Goal: Information Seeking & Learning: Understand process/instructions

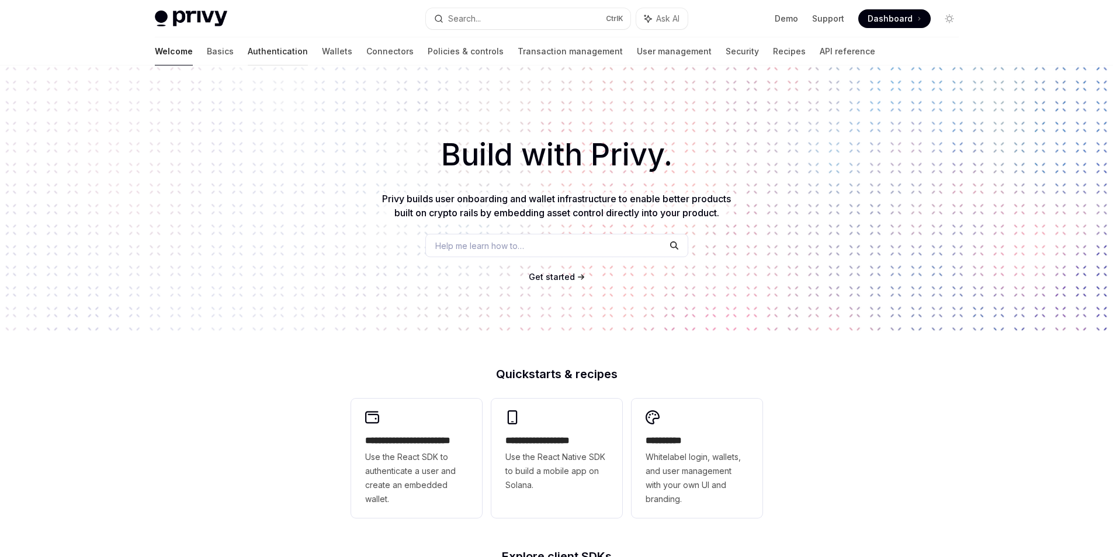
click at [248, 45] on link "Authentication" at bounding box center [278, 51] width 60 height 28
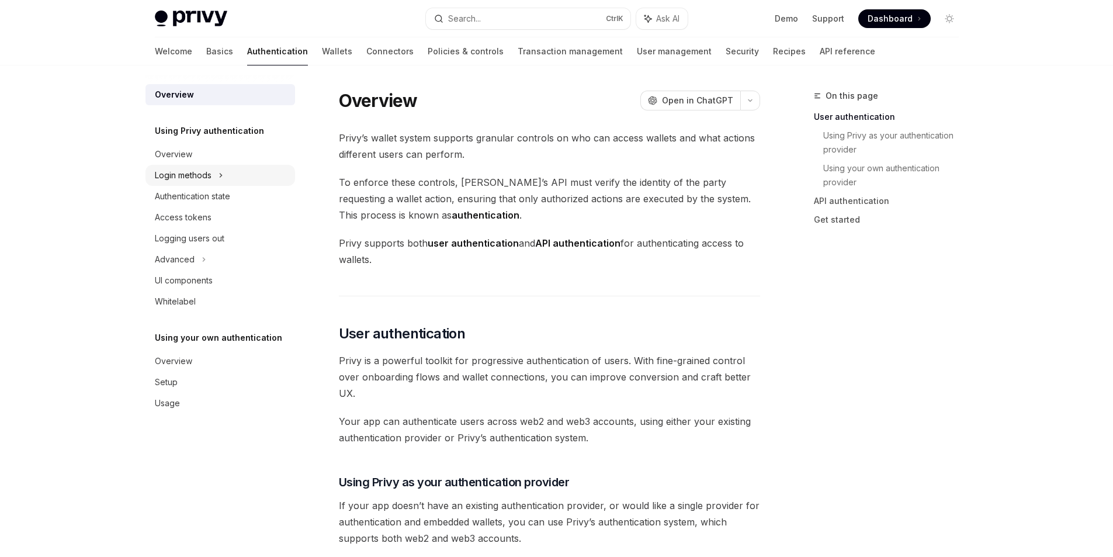
click at [193, 170] on div "Login methods" at bounding box center [183, 175] width 57 height 14
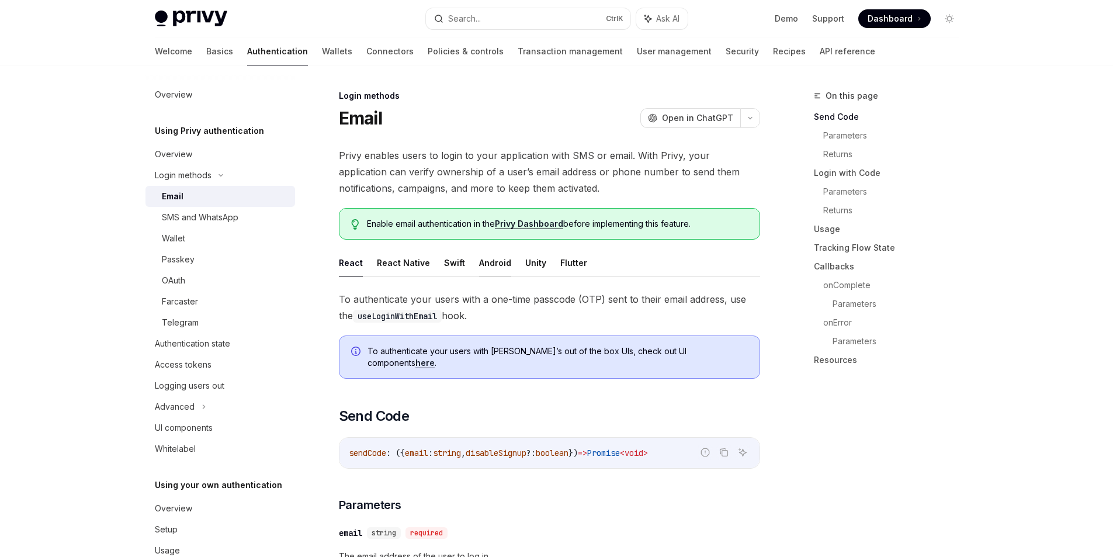
click at [494, 270] on button "Android" at bounding box center [495, 262] width 32 height 27
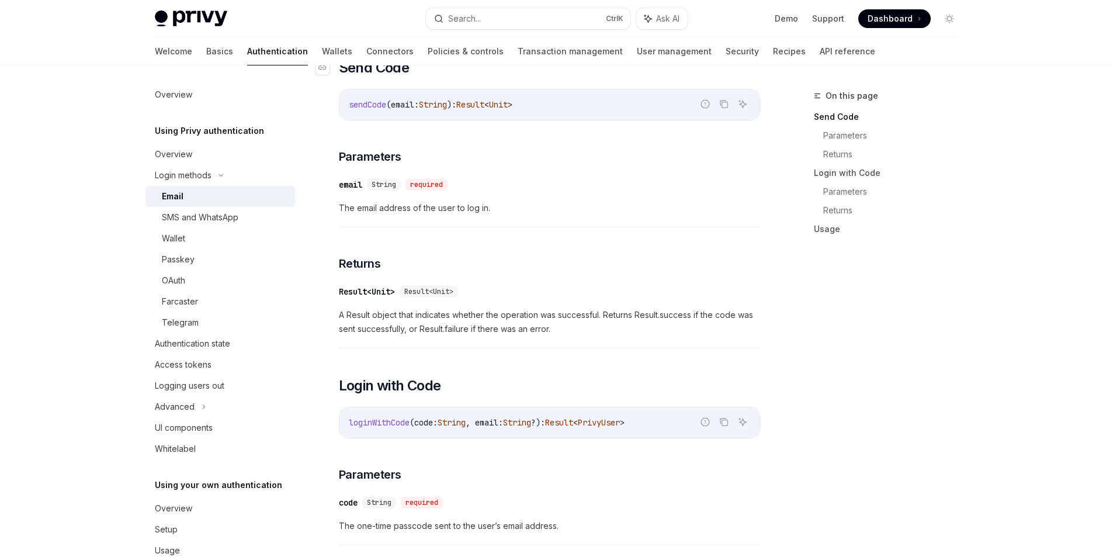
scroll to position [292, 0]
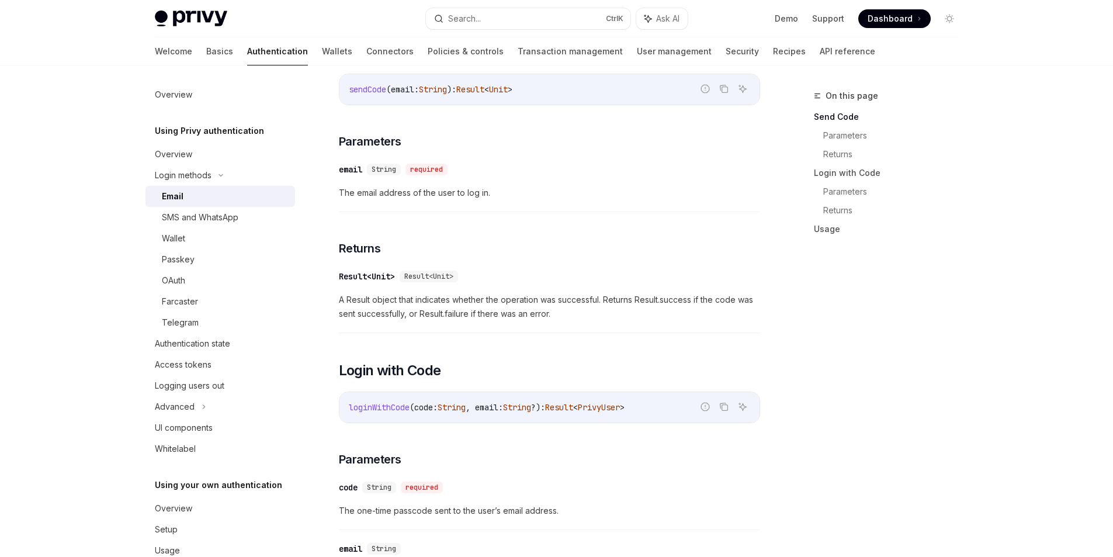
click at [383, 166] on span "String" at bounding box center [383, 169] width 25 height 9
click at [519, 168] on div "​ email String required" at bounding box center [543, 169] width 409 height 14
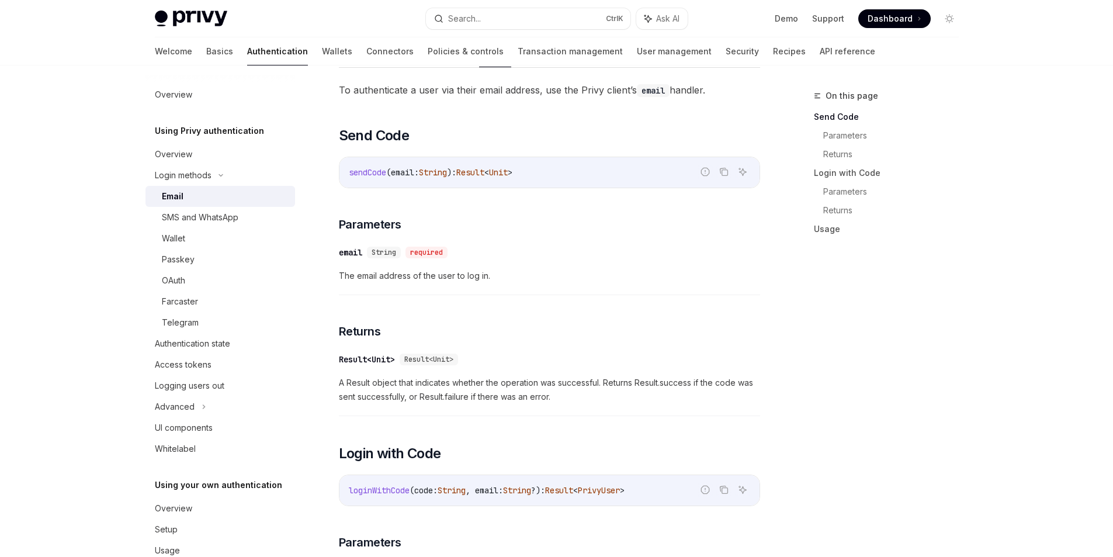
scroll to position [175, 0]
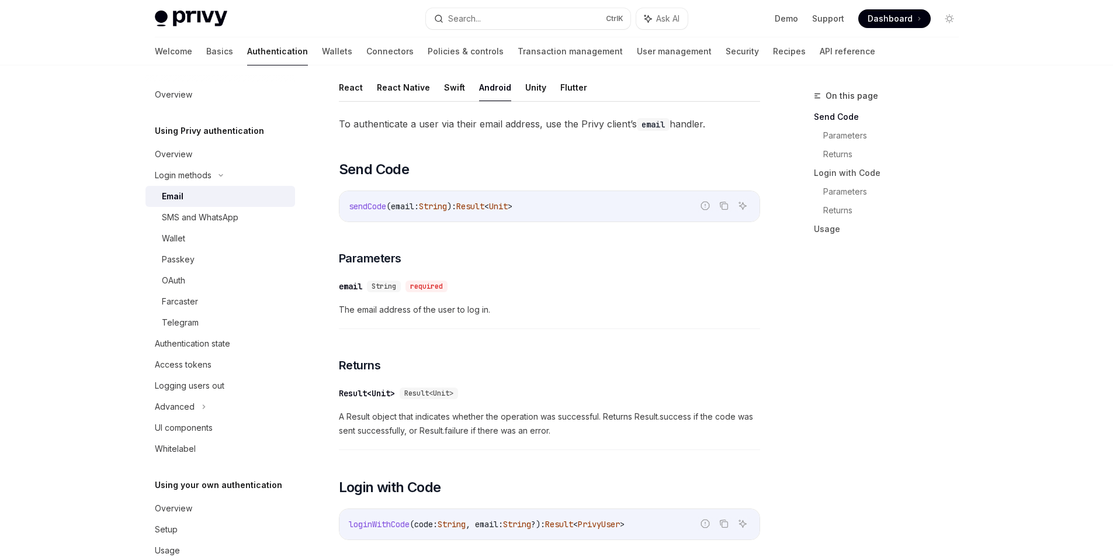
click at [508, 207] on span "Unit" at bounding box center [498, 206] width 19 height 11
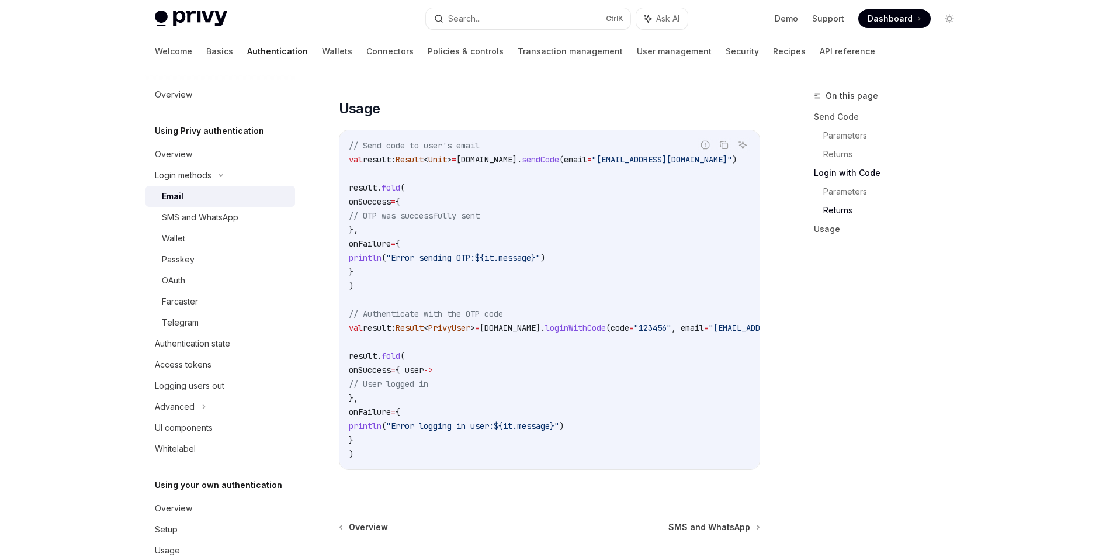
scroll to position [876, 0]
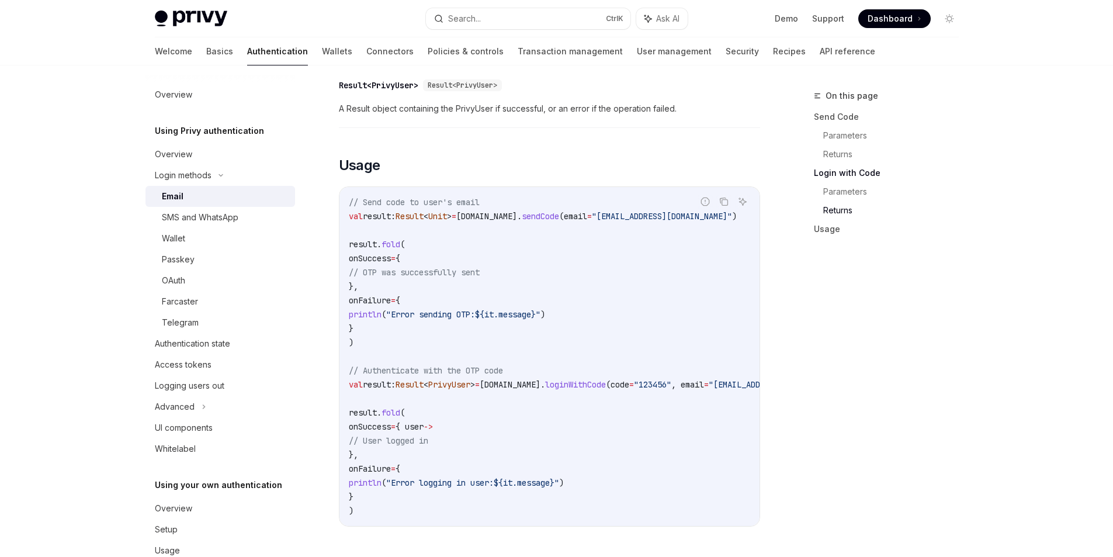
click at [552, 216] on span "sendCode" at bounding box center [540, 216] width 37 height 11
click at [495, 219] on span "privy.email." at bounding box center [488, 216] width 65 height 11
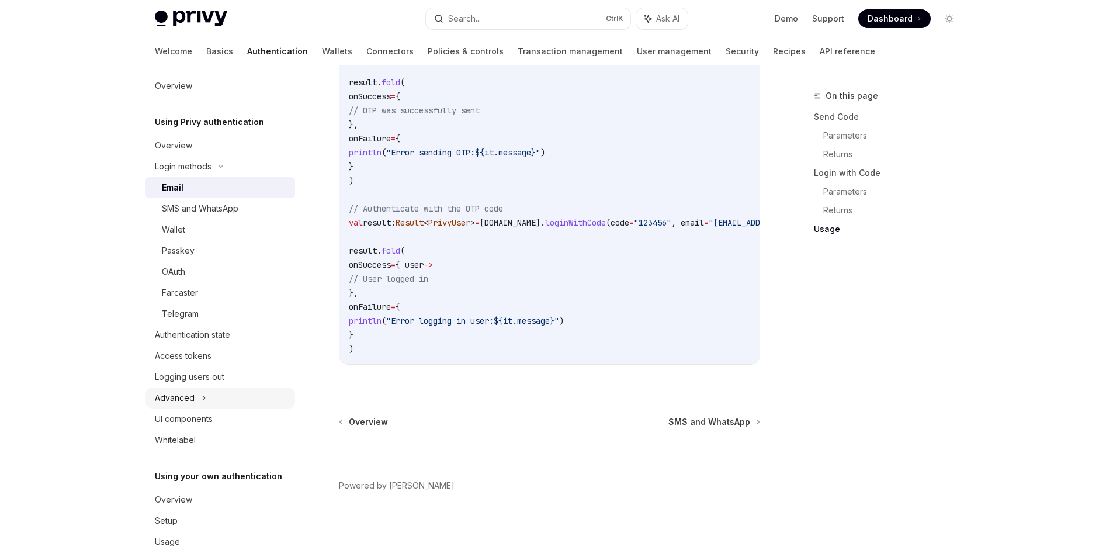
scroll to position [0, 0]
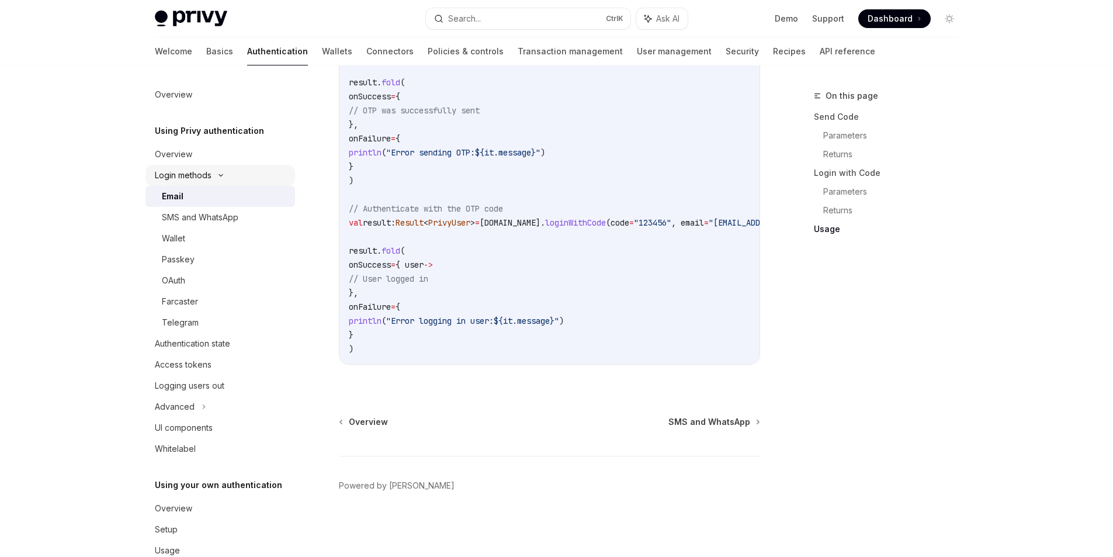
click at [190, 171] on div "Login methods" at bounding box center [183, 175] width 57 height 14
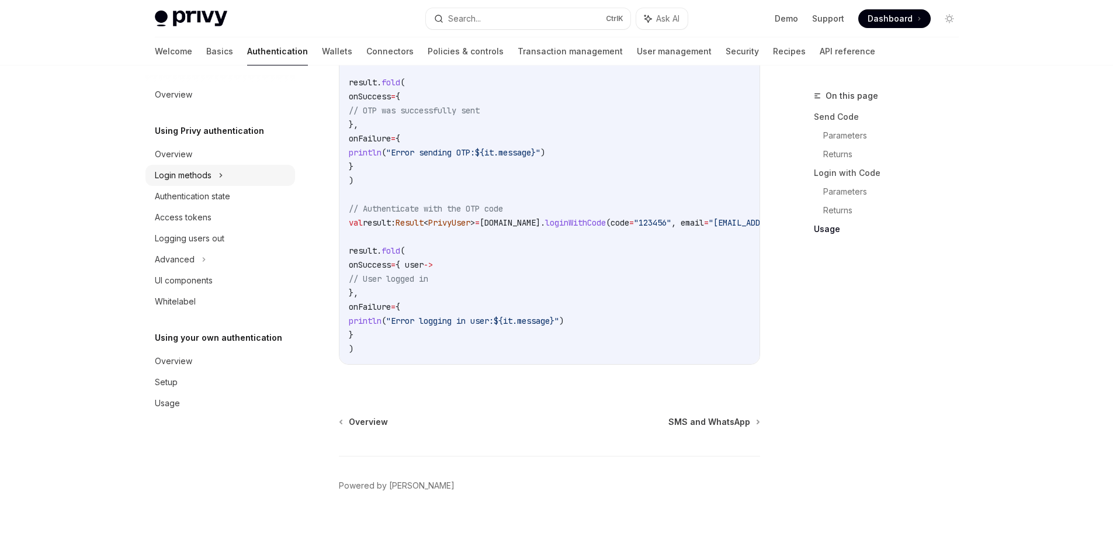
click at [190, 171] on div "Login methods" at bounding box center [183, 175] width 57 height 14
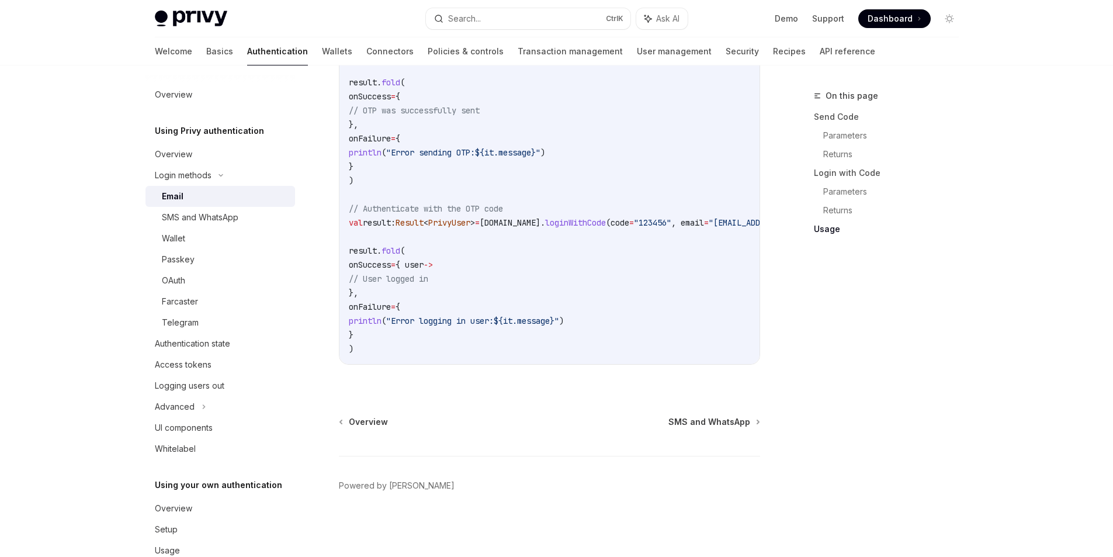
click at [191, 196] on div "Email" at bounding box center [225, 196] width 126 height 14
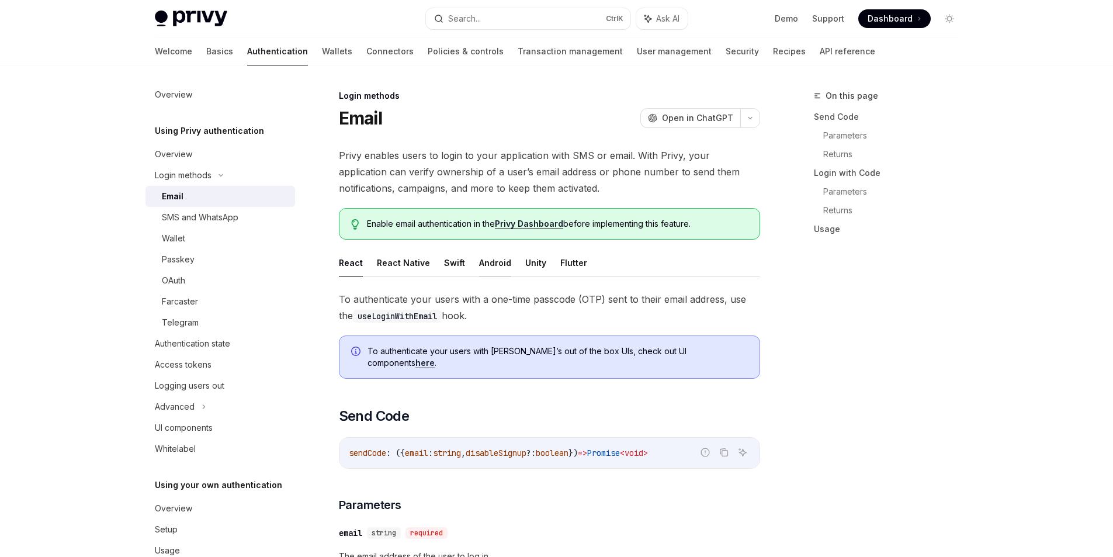
click at [488, 266] on button "Android" at bounding box center [495, 262] width 32 height 27
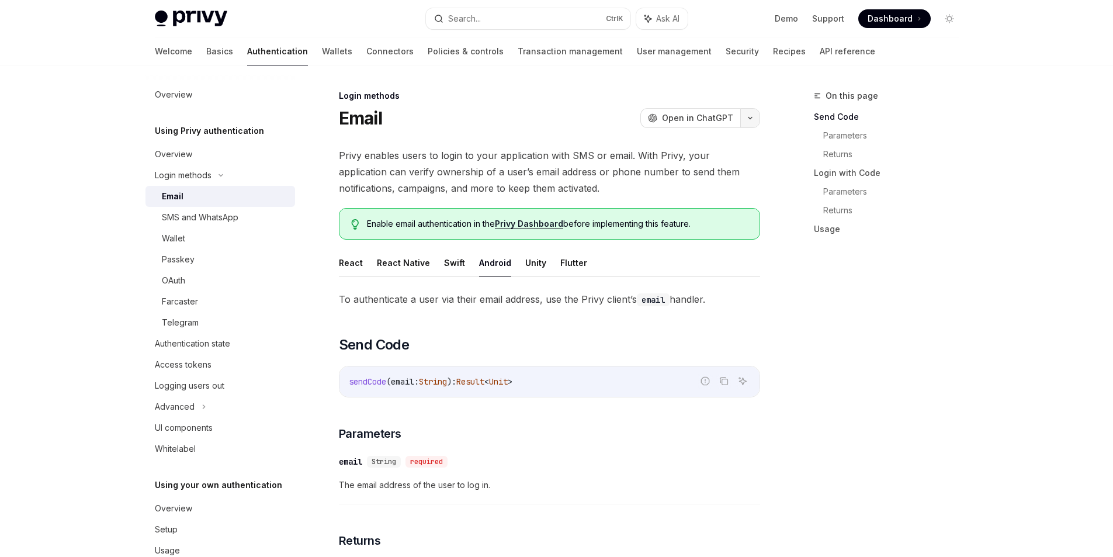
click at [759, 120] on button "button" at bounding box center [750, 118] width 20 height 20
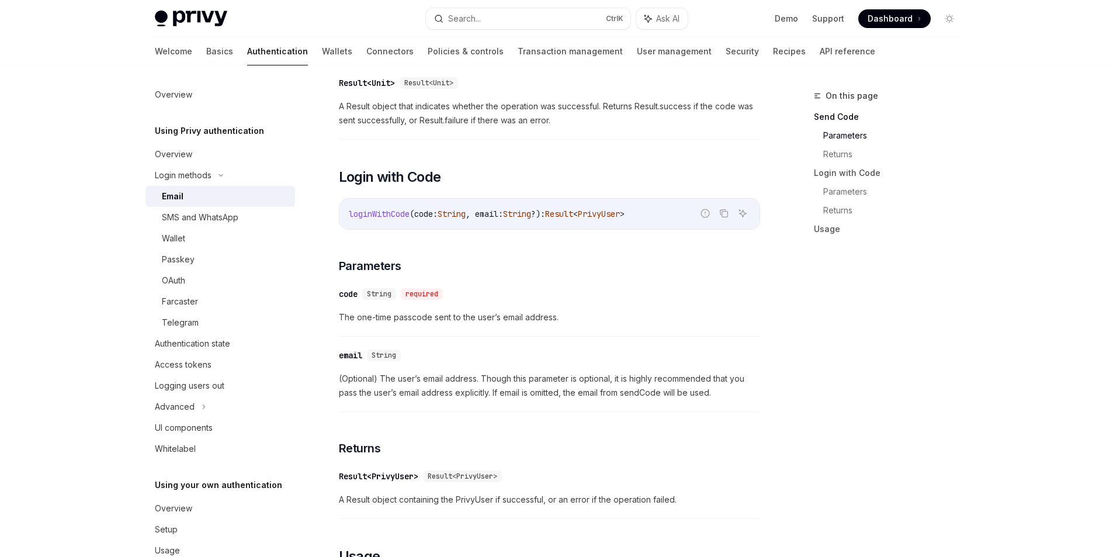
scroll to position [342, 0]
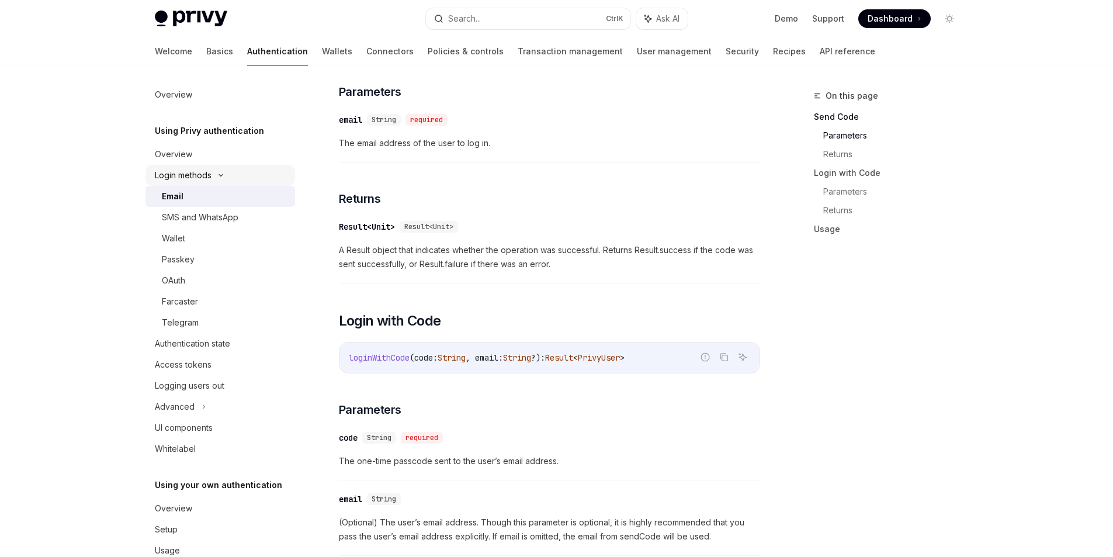
click at [207, 171] on div "Login methods" at bounding box center [183, 175] width 57 height 14
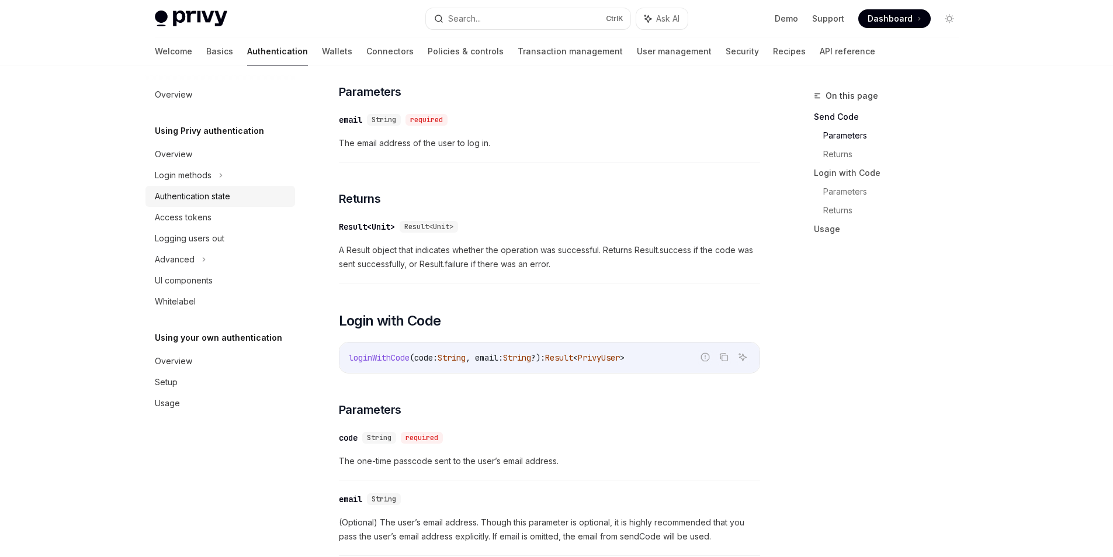
click at [220, 194] on div "Authentication state" at bounding box center [192, 196] width 75 height 14
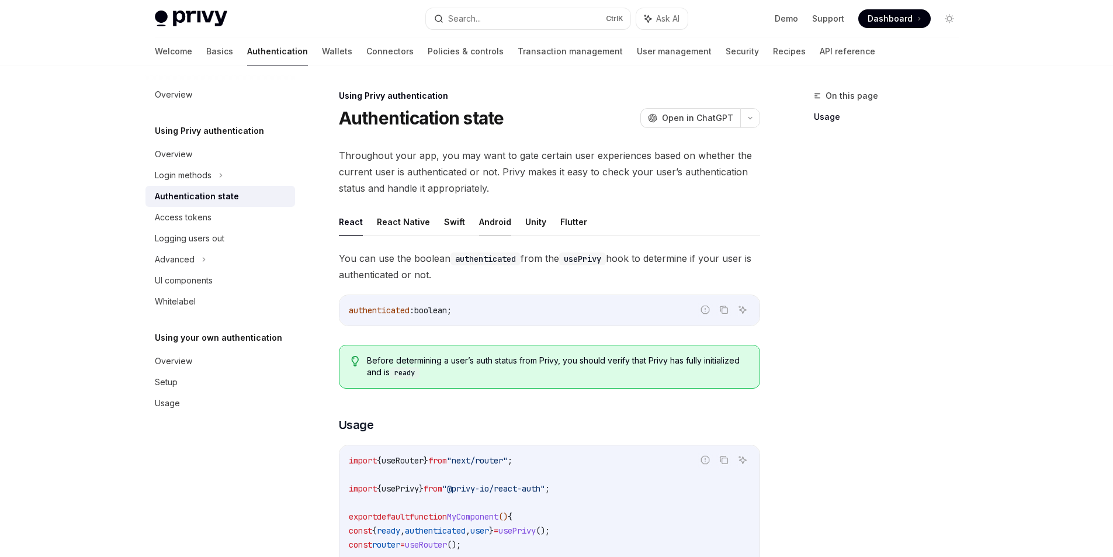
click at [485, 224] on button "Android" at bounding box center [495, 221] width 32 height 27
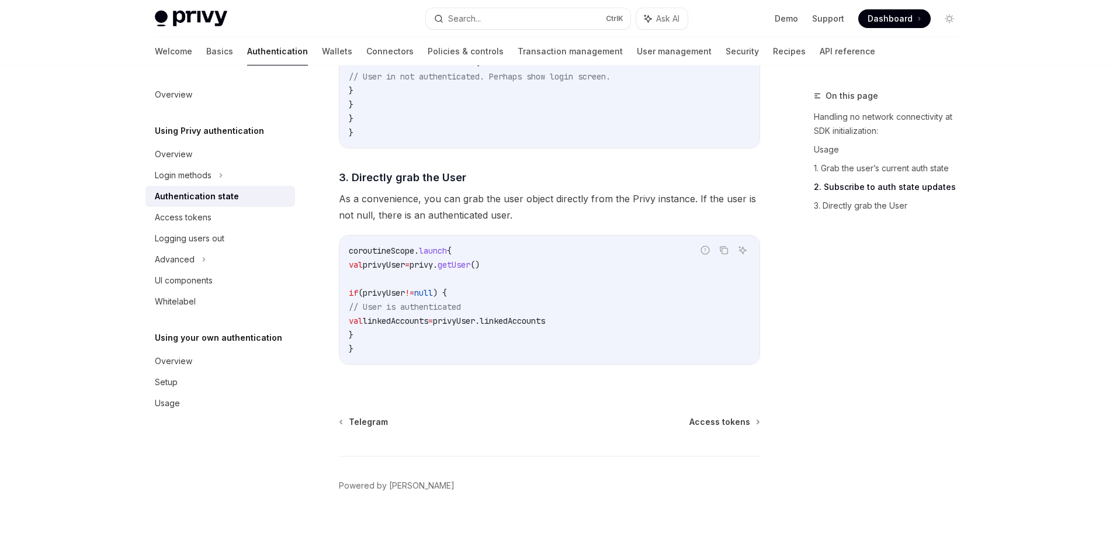
scroll to position [1276, 0]
click at [223, 240] on div "Logging users out" at bounding box center [190, 238] width 70 height 14
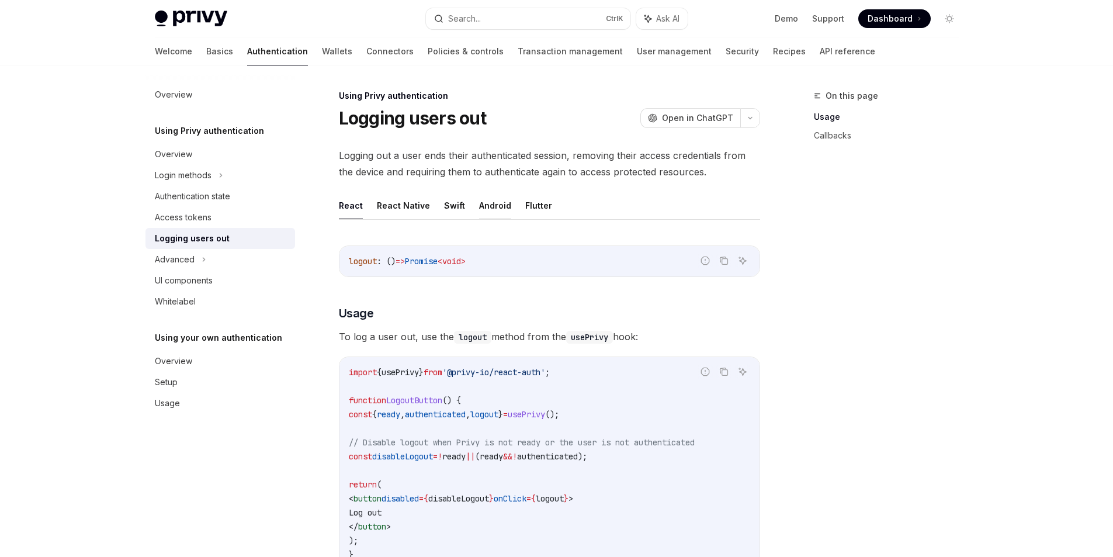
click at [490, 206] on button "Android" at bounding box center [495, 205] width 32 height 27
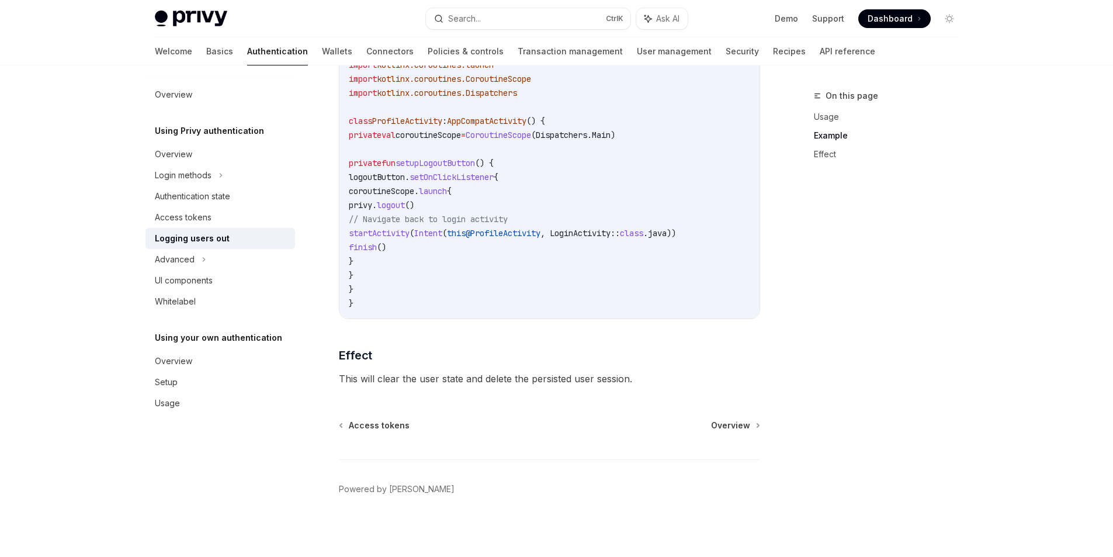
scroll to position [440, 0]
click at [203, 158] on div "Overview" at bounding box center [221, 154] width 133 height 14
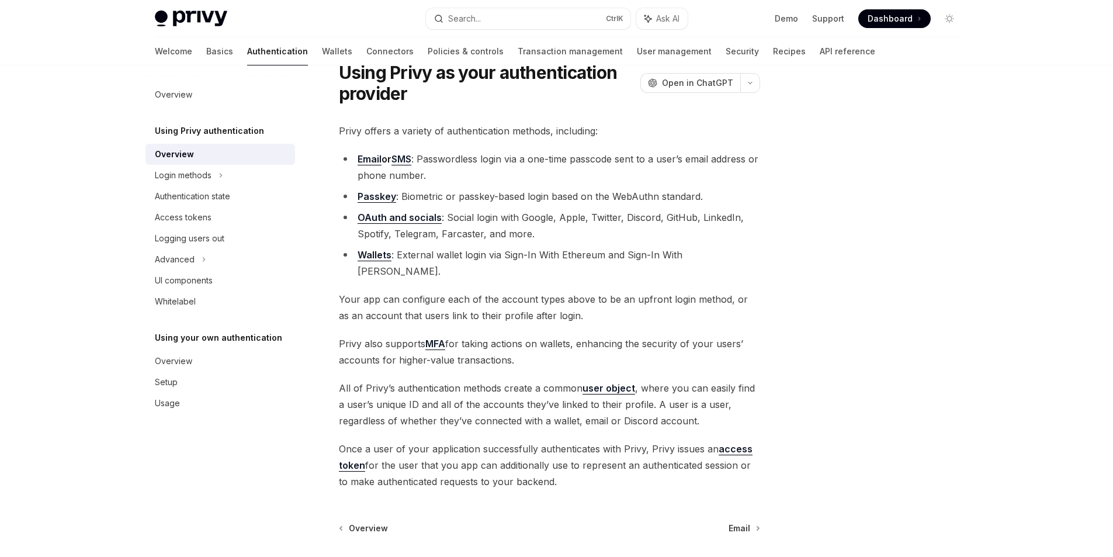
scroll to position [135, 0]
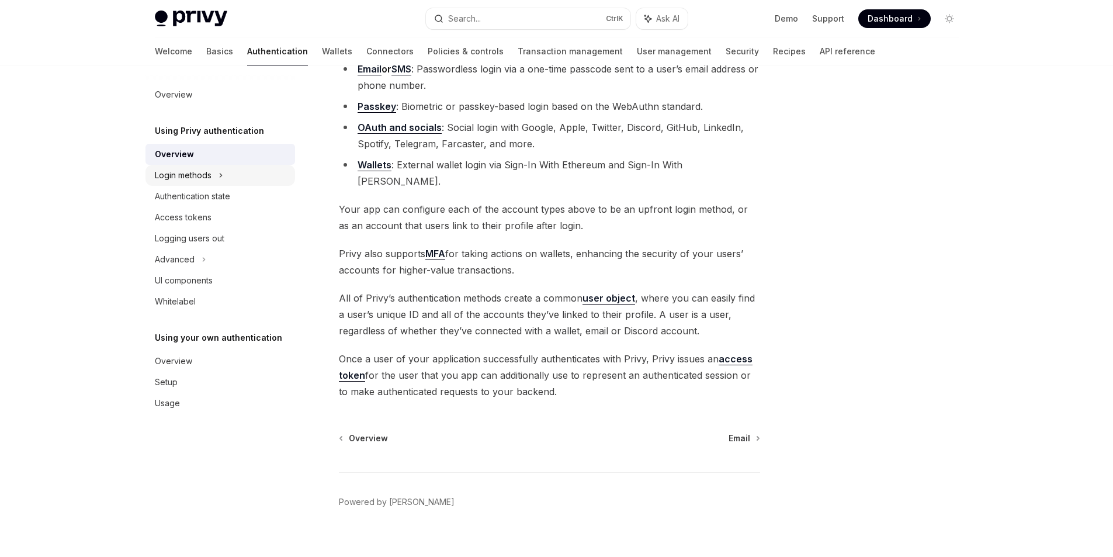
click at [246, 179] on div "Login methods" at bounding box center [220, 175] width 150 height 21
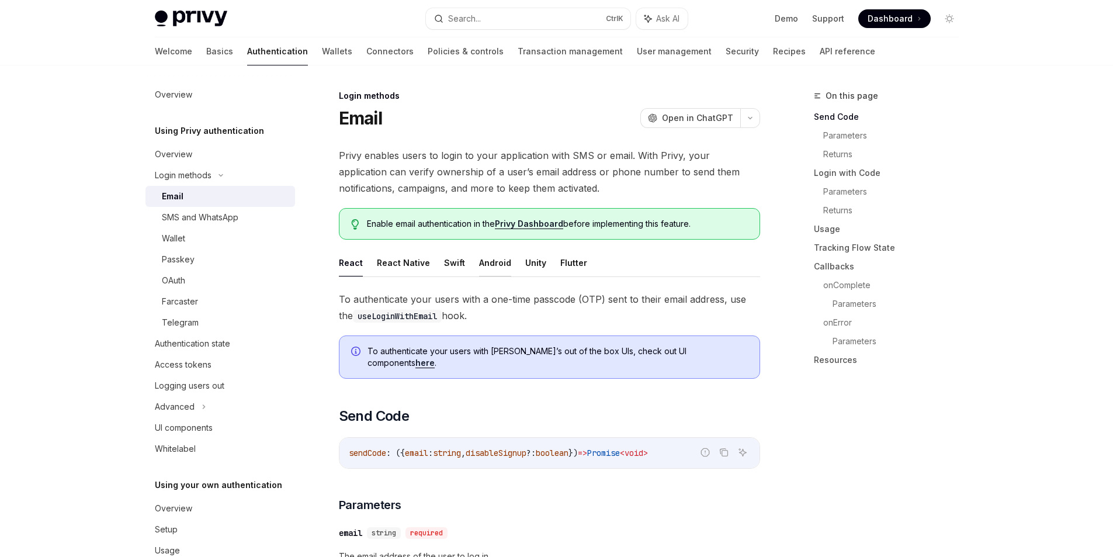
click at [503, 260] on button "Android" at bounding box center [495, 262] width 32 height 27
type textarea "*"
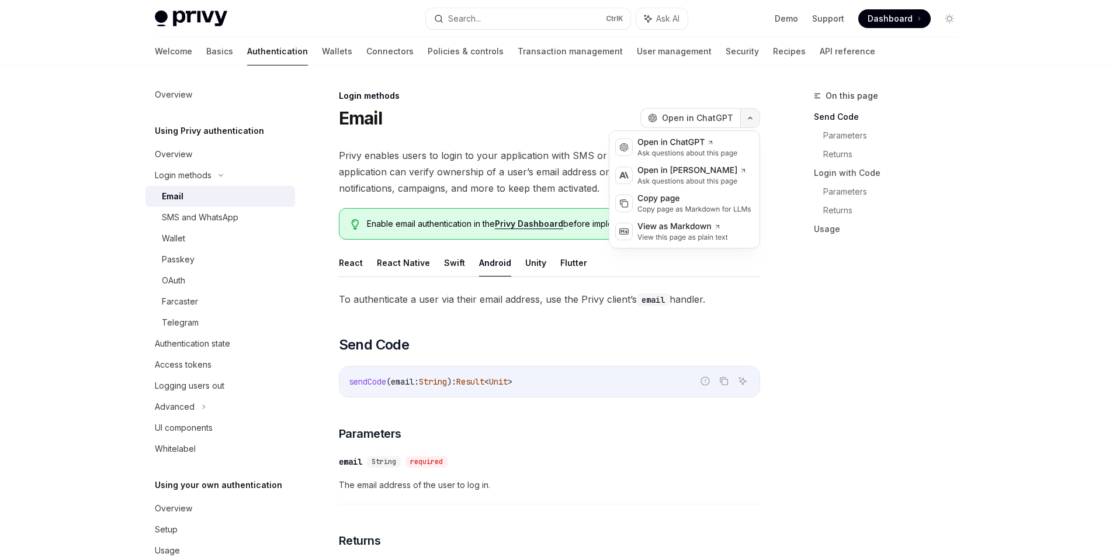
click at [756, 117] on button "button" at bounding box center [750, 118] width 20 height 20
click at [693, 112] on span "Open in ChatGPT" at bounding box center [697, 118] width 71 height 12
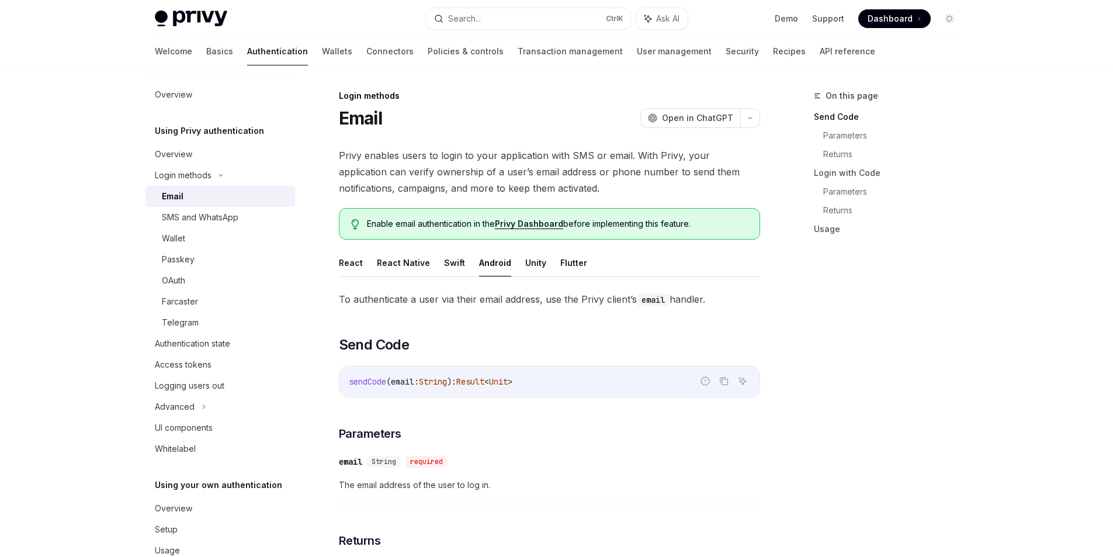
click at [333, 12] on div "Privy Docs home page" at bounding box center [286, 19] width 262 height 16
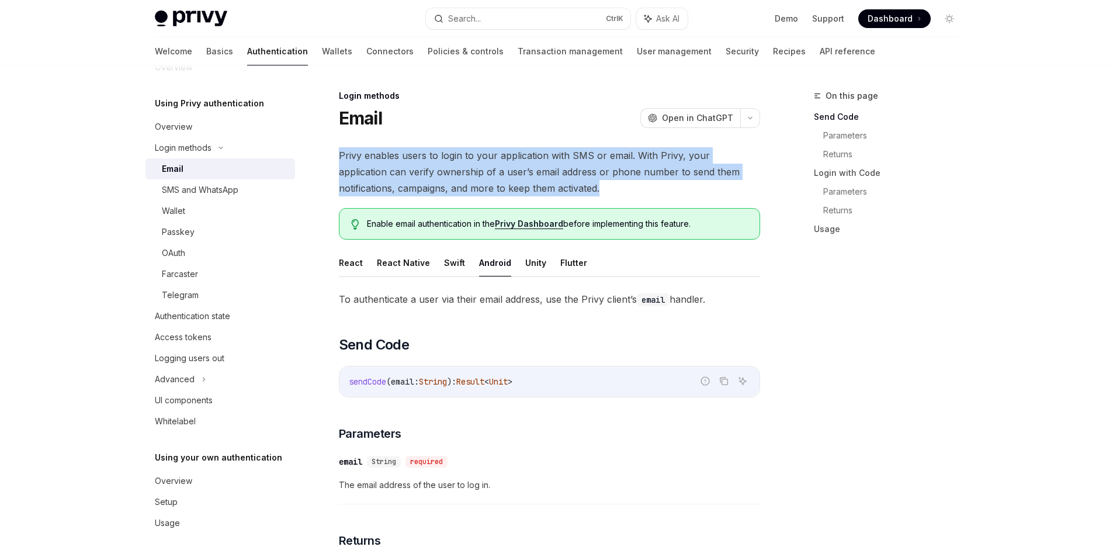
drag, startPoint x: 553, startPoint y: 186, endPoint x: 331, endPoint y: 161, distance: 223.9
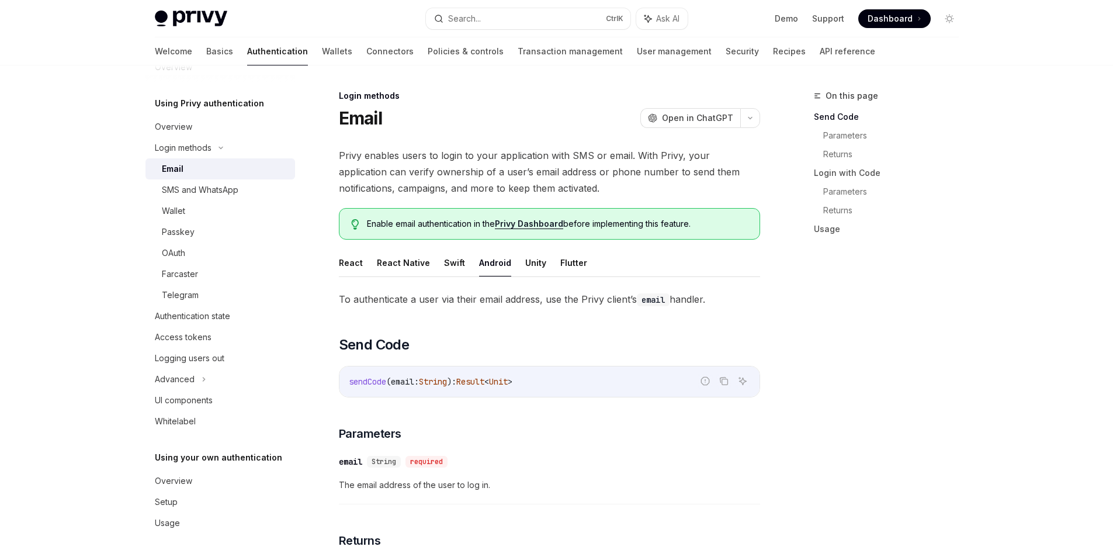
click at [871, 305] on div "On this page Send Code Parameters Returns Login with Code Parameters Returns Us…" at bounding box center [879, 323] width 178 height 468
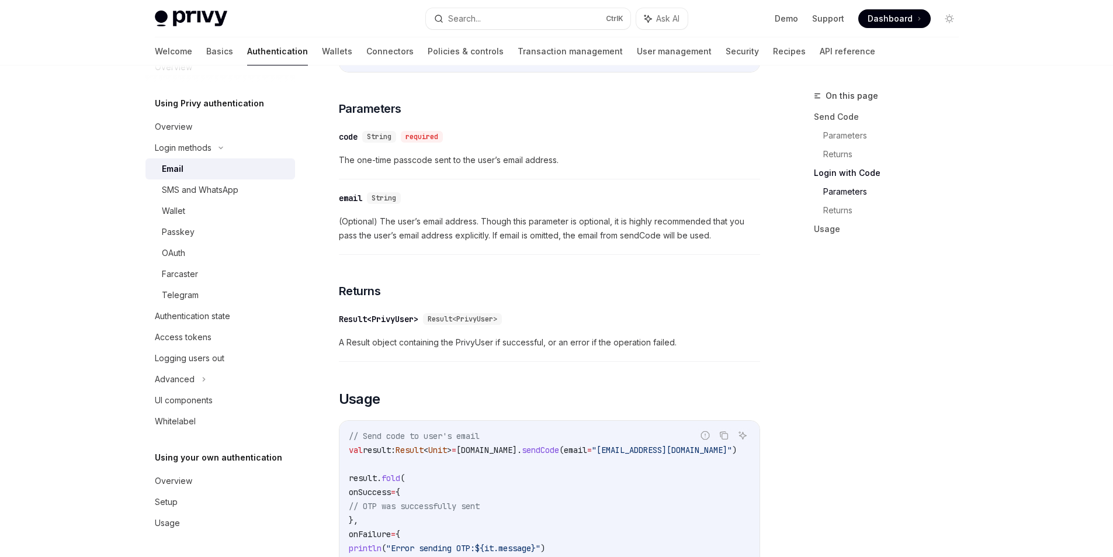
scroll to position [1043, 0]
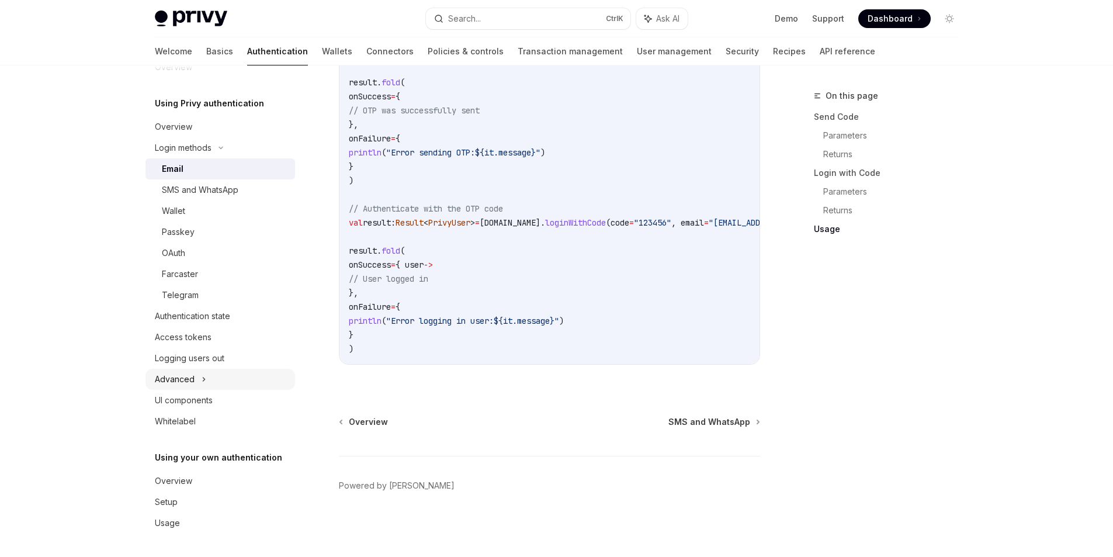
click at [232, 374] on div "Advanced" at bounding box center [220, 379] width 150 height 21
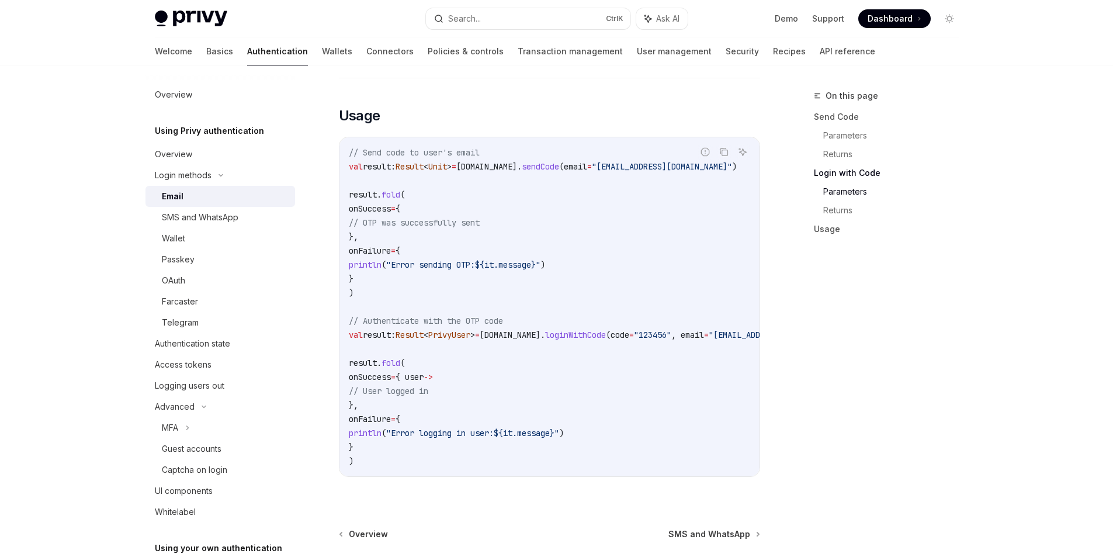
scroll to position [809, 0]
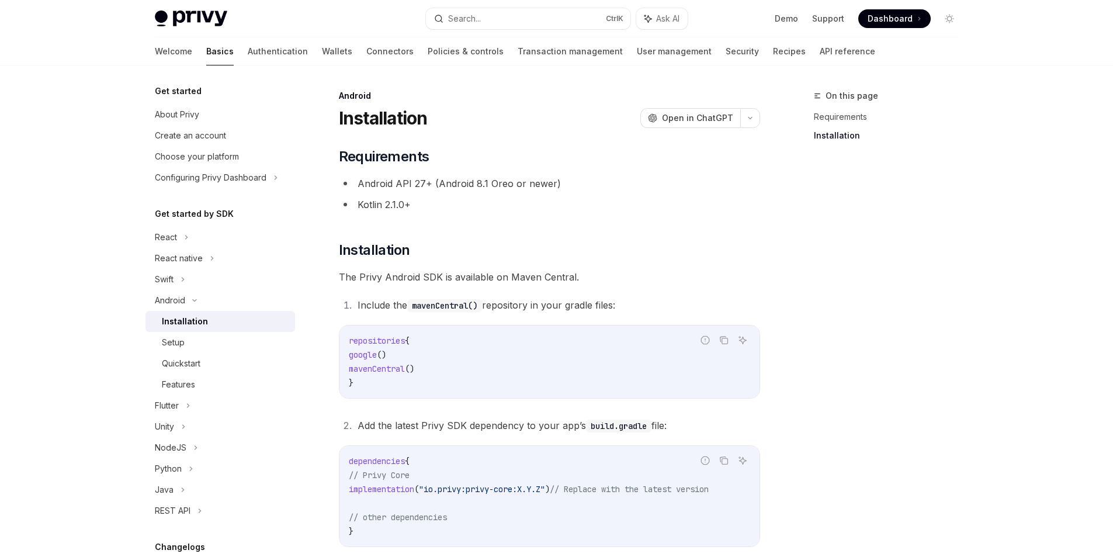
scroll to position [203, 0]
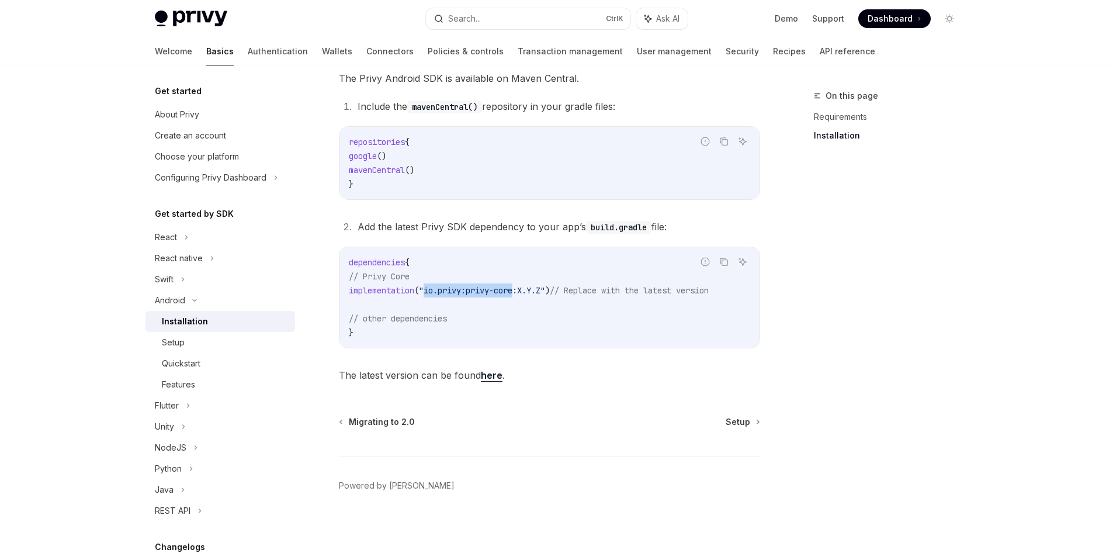
drag, startPoint x: 530, startPoint y: 286, endPoint x: 439, endPoint y: 284, distance: 91.1
click at [439, 285] on span ""io.privy:privy-core:X.Y.Z"" at bounding box center [482, 290] width 126 height 11
copy span "io.privy:privy-core"
click at [575, 307] on code "dependencies { // Privy Core implementation ( "io.privy:privy-core:X.Y.Z" ) // …" at bounding box center [549, 297] width 401 height 84
drag, startPoint x: 570, startPoint y: 286, endPoint x: 352, endPoint y: 278, distance: 218.6
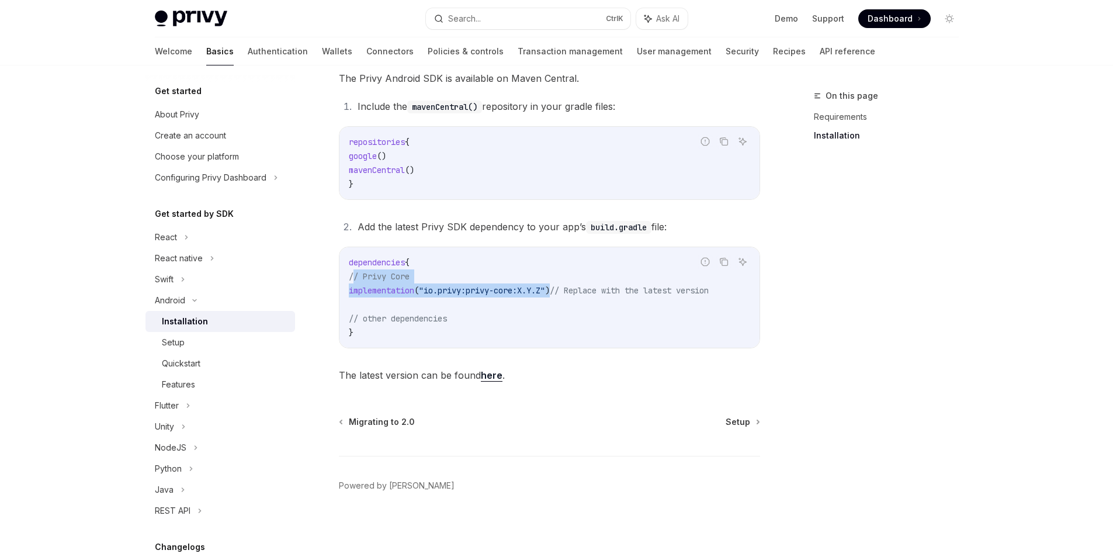
click at [352, 278] on code "dependencies { // Privy Core implementation ( "io.privy:privy-core:X.Y.Z" ) // …" at bounding box center [549, 297] width 401 height 84
copy code "// Privy Core implementation ( "io.privy:privy-core:X.Y.Z" )"
